Goal: Find specific page/section: Find specific page/section

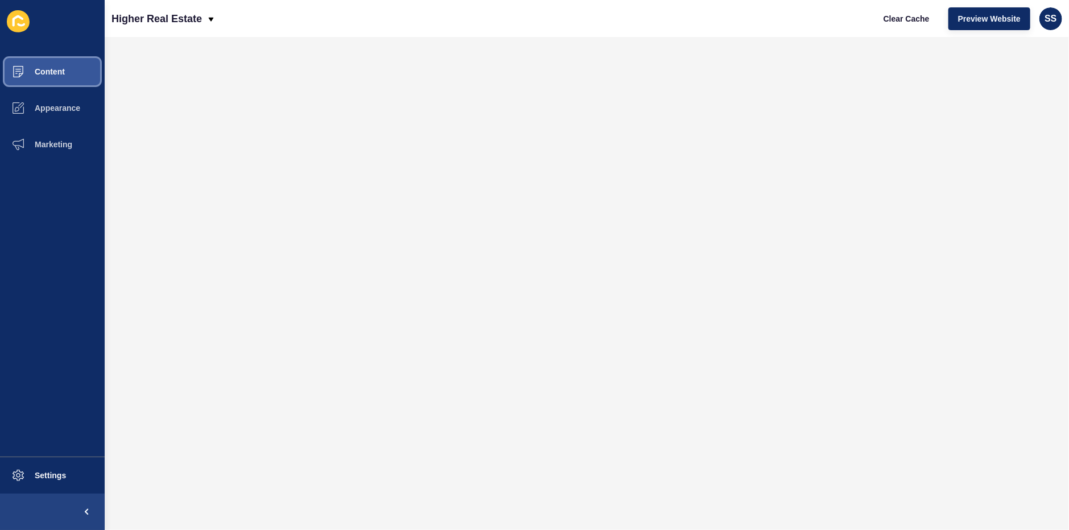
click at [45, 59] on button "Content" at bounding box center [52, 71] width 105 height 36
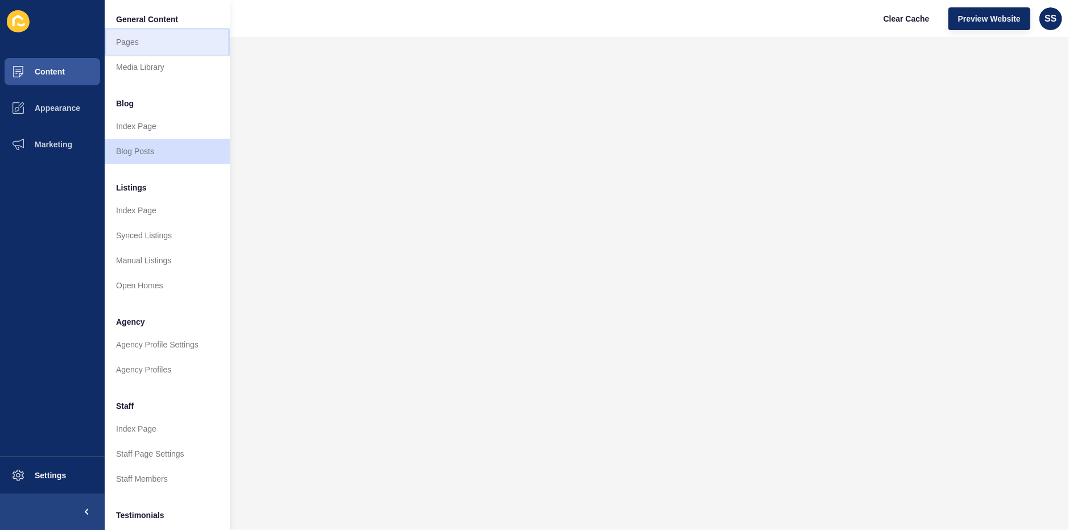
click at [127, 30] on link "Pages" at bounding box center [167, 42] width 125 height 25
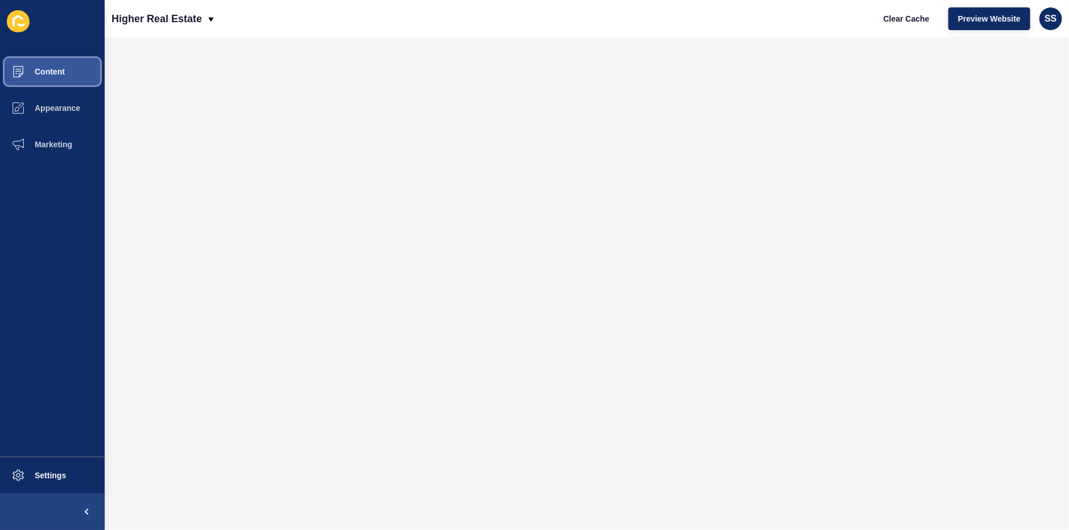
click at [55, 60] on button "Content" at bounding box center [52, 71] width 105 height 36
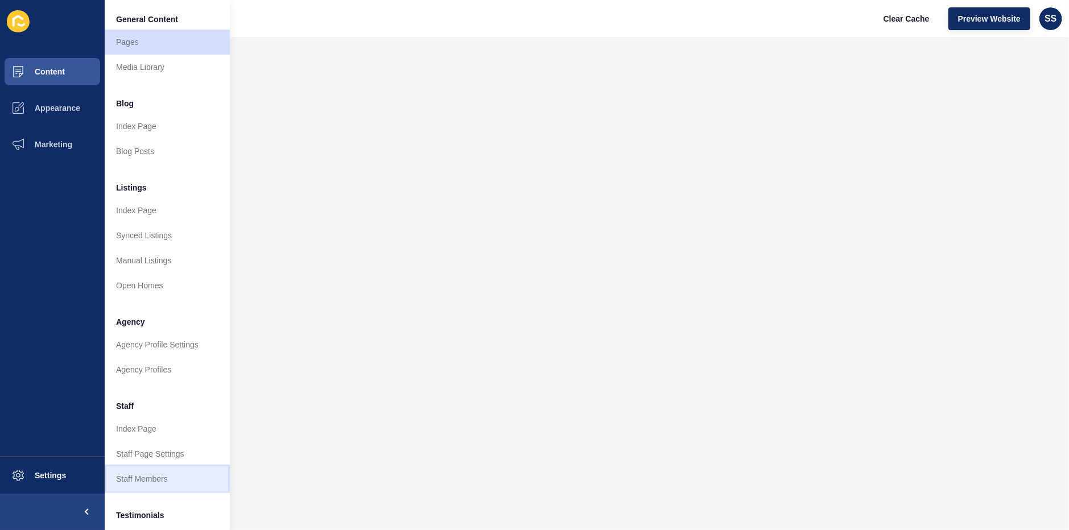
click at [138, 467] on link "Staff Members" at bounding box center [167, 479] width 125 height 25
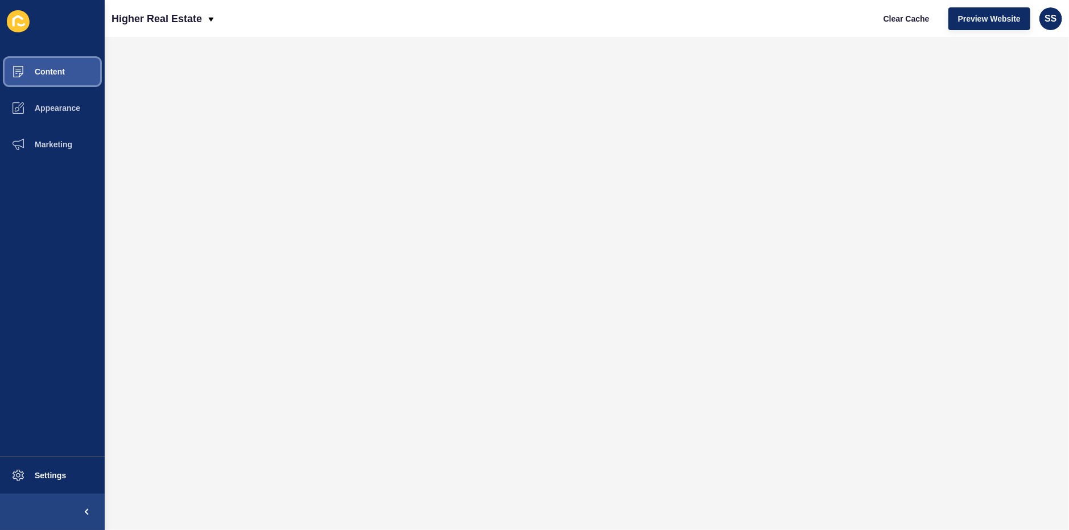
click at [39, 67] on span "Content" at bounding box center [31, 71] width 67 height 9
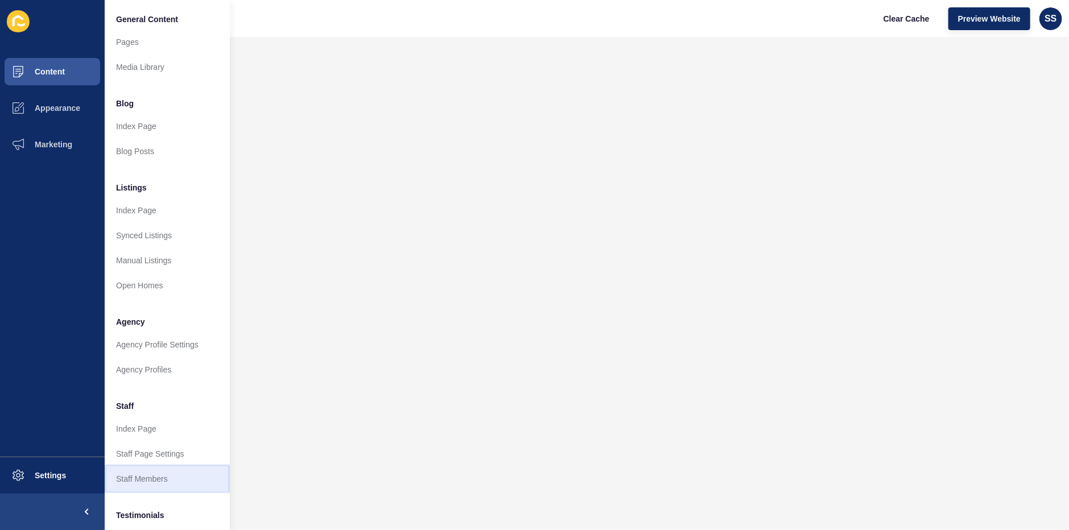
click at [132, 467] on link "Staff Members" at bounding box center [167, 479] width 125 height 25
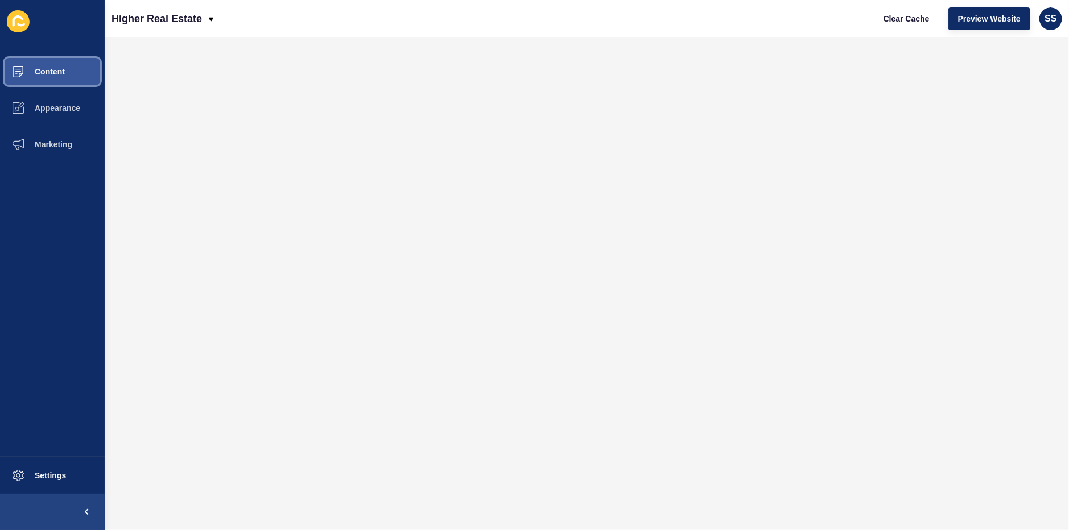
click at [47, 53] on button "Content" at bounding box center [52, 71] width 105 height 36
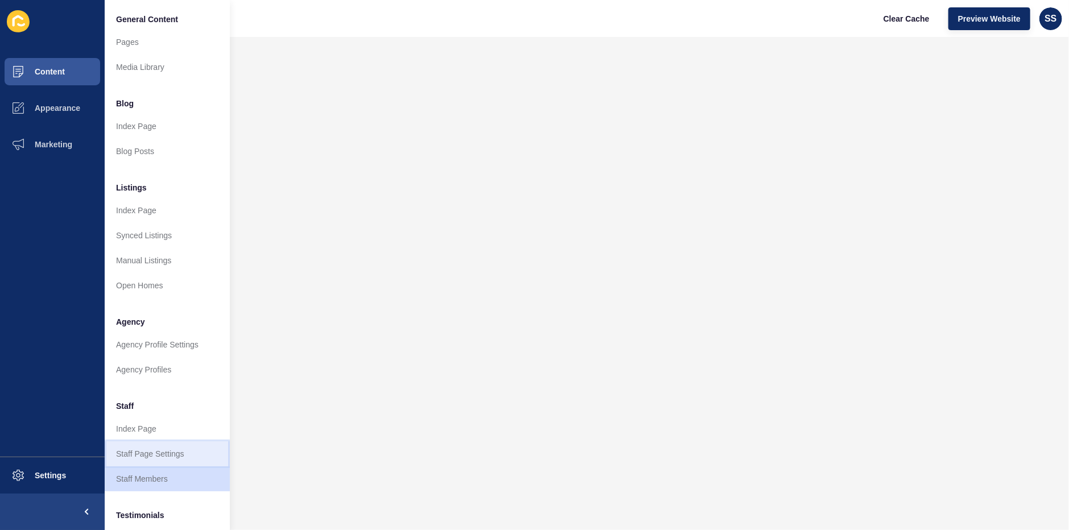
click at [133, 442] on link "Staff Page Settings" at bounding box center [167, 454] width 125 height 25
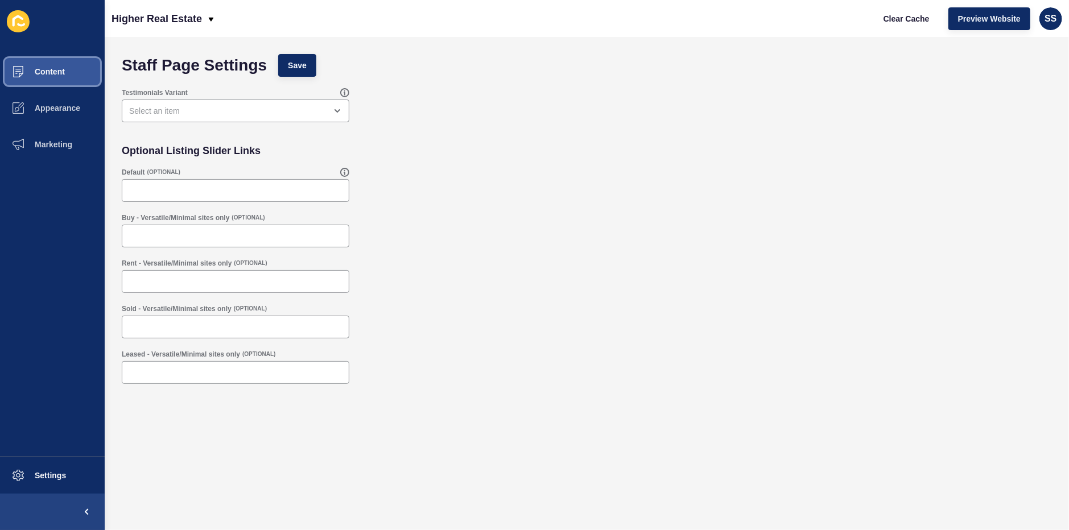
click at [57, 53] on button "Content" at bounding box center [52, 71] width 105 height 36
